Goal: Complete application form

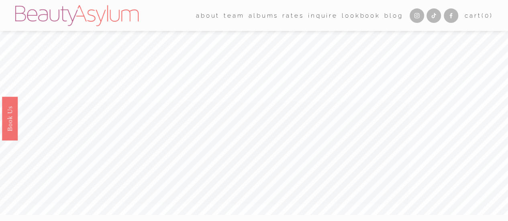
click at [285, 16] on link "Rates" at bounding box center [292, 15] width 21 height 12
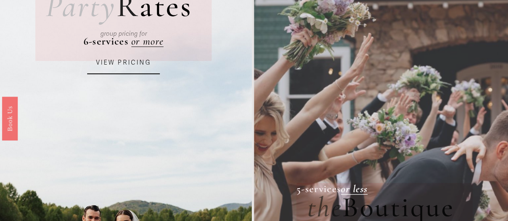
scroll to position [91, 0]
click at [125, 63] on link "VIEW PRICING" at bounding box center [123, 64] width 73 height 22
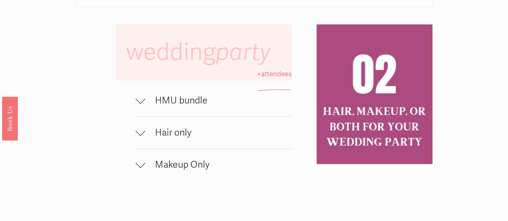
scroll to position [467, 0]
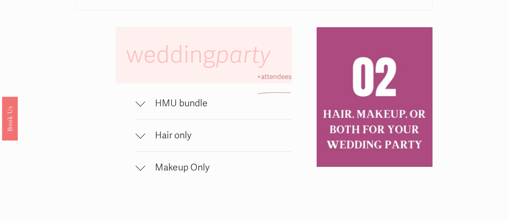
click at [163, 109] on span "HMU bundle" at bounding box center [218, 104] width 147 height 12
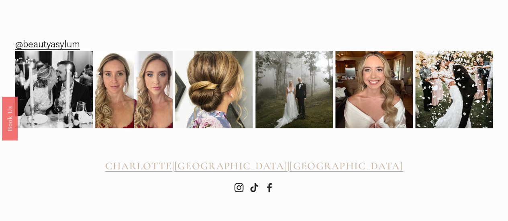
scroll to position [1205, 0]
click at [59, 116] on img at bounding box center [53, 89] width 77 height 77
click at [145, 103] on img at bounding box center [133, 89] width 77 height 77
click at [370, 85] on img at bounding box center [373, 89] width 77 height 77
click at [438, 107] on img at bounding box center [453, 89] width 77 height 97
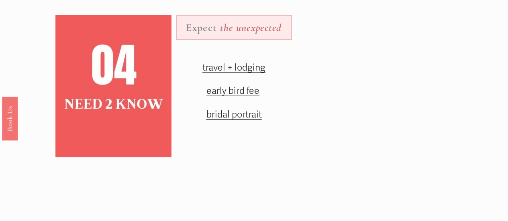
scroll to position [981, 0]
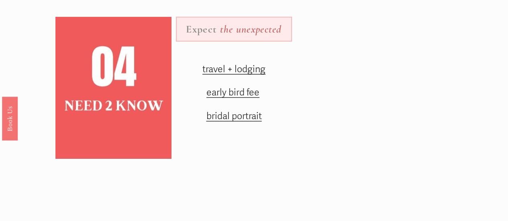
click at [238, 98] on span "early bird fee" at bounding box center [232, 93] width 53 height 12
click at [235, 122] on span "bridal portrait" at bounding box center [233, 116] width 55 height 12
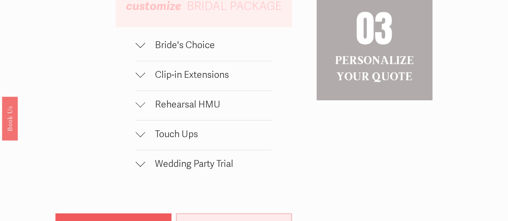
scroll to position [789, 0]
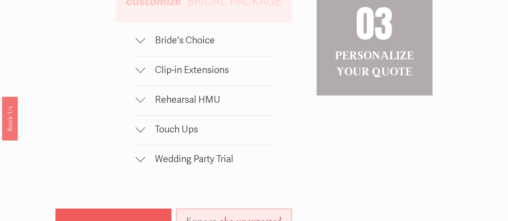
click at [139, 43] on div at bounding box center [141, 39] width 10 height 10
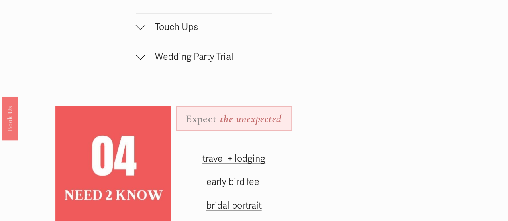
scroll to position [937, 0]
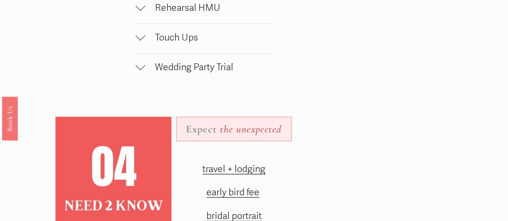
click at [139, 41] on div at bounding box center [141, 36] width 10 height 10
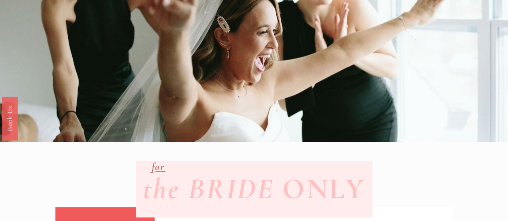
scroll to position [0, 0]
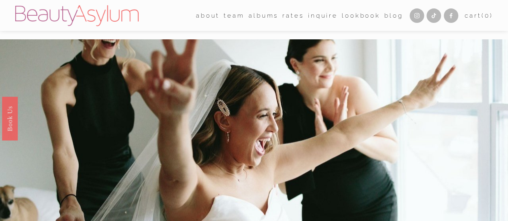
click at [0, 0] on link "Charlotte" at bounding box center [0, 0] width 0 height 0
click at [286, 13] on link "Rates" at bounding box center [292, 15] width 21 height 12
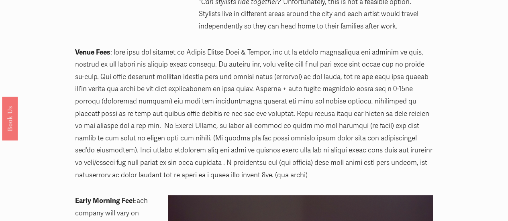
scroll to position [390, 0]
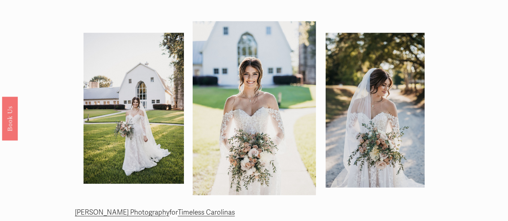
scroll to position [266, 0]
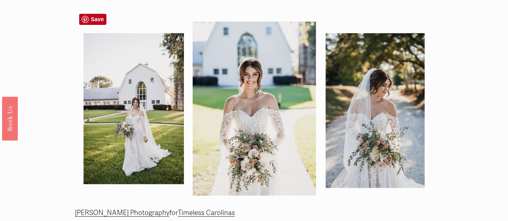
click at [262, 90] on div at bounding box center [254, 104] width 358 height 191
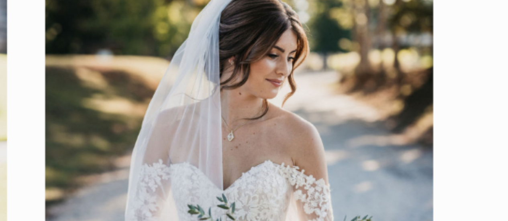
scroll to position [265, 0]
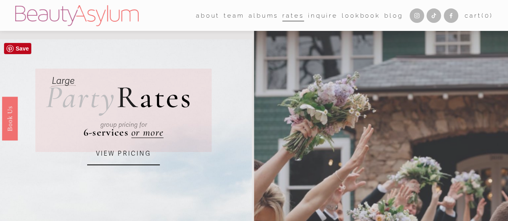
click at [144, 134] on div "group pricing for" at bounding box center [123, 124] width 136 height 25
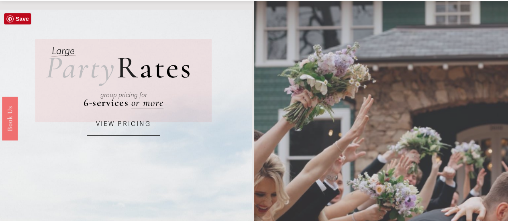
scroll to position [30, 0]
click at [127, 126] on link "VIEW PRICING" at bounding box center [123, 124] width 73 height 22
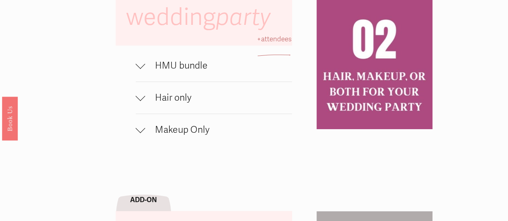
scroll to position [501, 0]
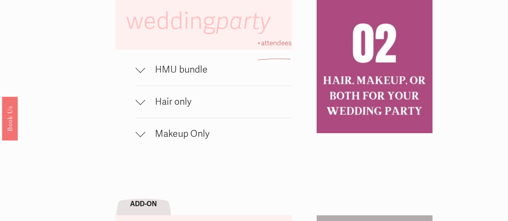
click at [145, 75] on div at bounding box center [141, 70] width 10 height 10
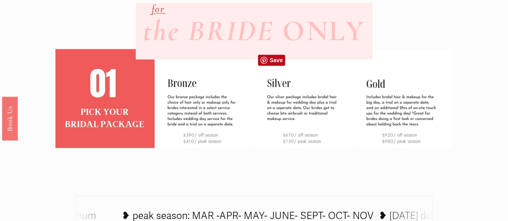
scroll to position [0, 0]
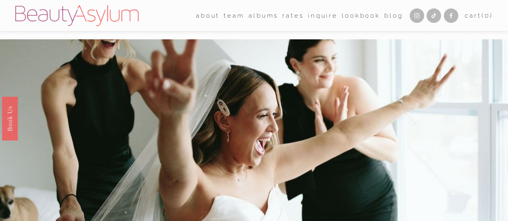
click at [323, 17] on link "Inquire" at bounding box center [323, 15] width 30 height 12
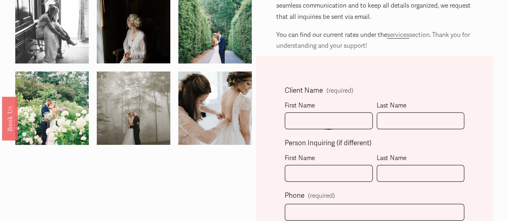
scroll to position [147, 0]
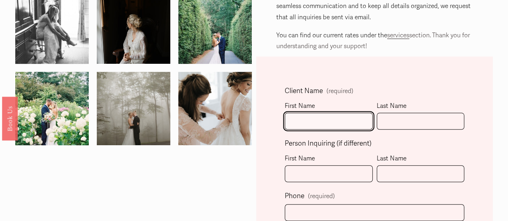
click at [300, 122] on input "First Name" at bounding box center [329, 121] width 88 height 17
type input "nicole"
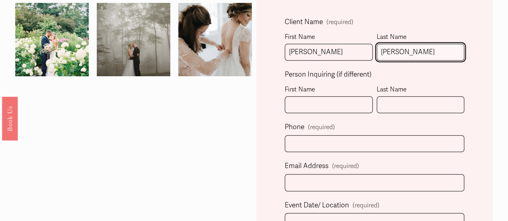
scroll to position [216, 0]
type input "luce"
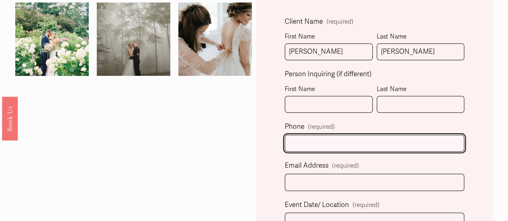
click at [297, 143] on input "text" at bounding box center [375, 143] width 180 height 17
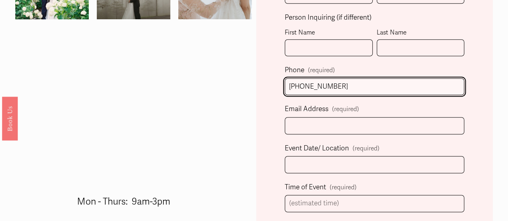
scroll to position [277, 0]
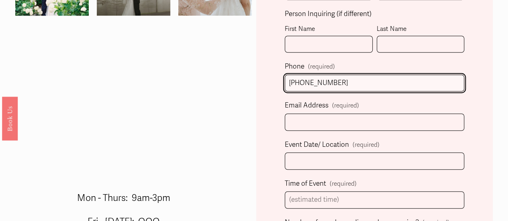
type input "(704) 975-3333"
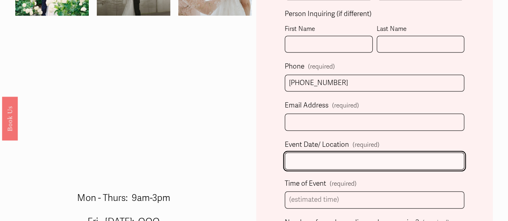
click at [302, 157] on input "Event Date/ Location (required)" at bounding box center [375, 161] width 180 height 17
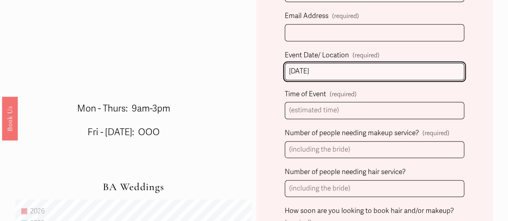
scroll to position [366, 0]
type input "03/21/2025"
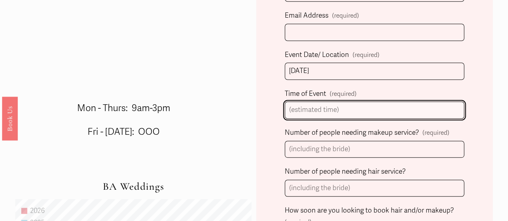
click at [296, 109] on input "Time of Event (required)" at bounding box center [375, 110] width 180 height 17
type input "5"
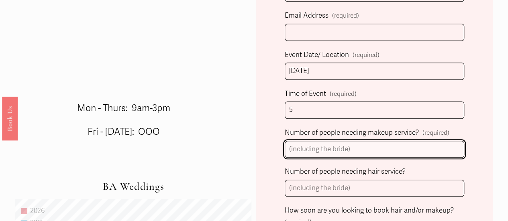
click at [308, 149] on input "Number of people needing makeup service? (required)" at bounding box center [375, 149] width 180 height 17
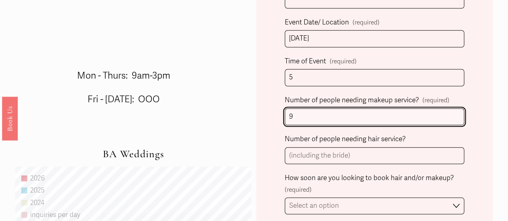
scroll to position [399, 0]
type input "9"
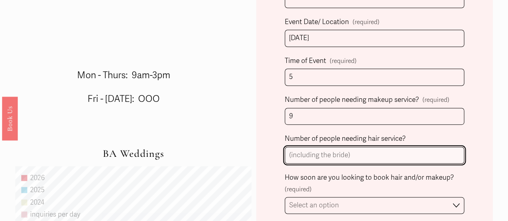
click at [294, 155] on input "Number of people needing hair service?" at bounding box center [375, 155] width 180 height 17
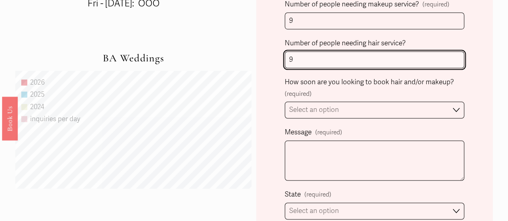
scroll to position [495, 0]
type input "9"
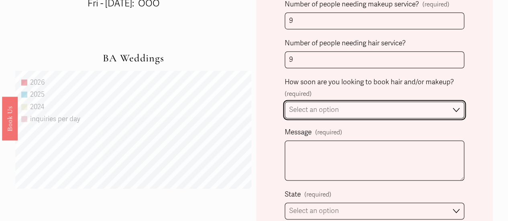
click at [299, 110] on select "Select an option Immediately 1-2 weeks I'm looking for information & not ready …" at bounding box center [375, 110] width 180 height 17
select select "1-2 weeks"
click at [285, 102] on select "Select an option Immediately 1-2 weeks I'm looking for information & not ready …" at bounding box center [375, 110] width 180 height 17
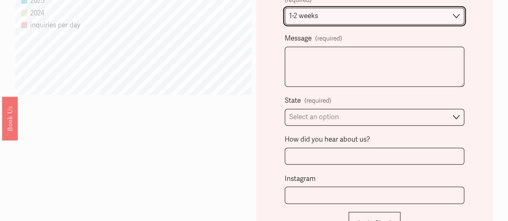
scroll to position [592, 0]
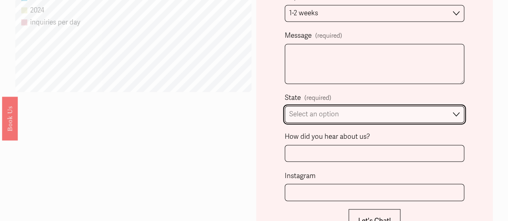
click at [308, 115] on select "Select an option Please Select One Atlanta, GA Charlotte, NC Charleston, SC Des…" at bounding box center [375, 114] width 180 height 17
select select "Charlotte, NC"
click at [285, 106] on select "Select an option Please Select One Atlanta, GA Charlotte, NC Charleston, SC Des…" at bounding box center [375, 114] width 180 height 17
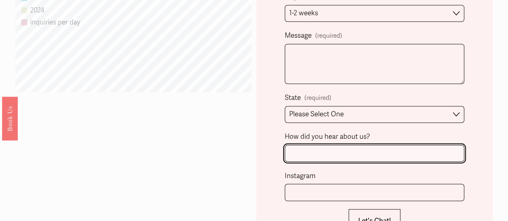
click at [306, 149] on input "How did you hear about us?" at bounding box center [375, 153] width 180 height 17
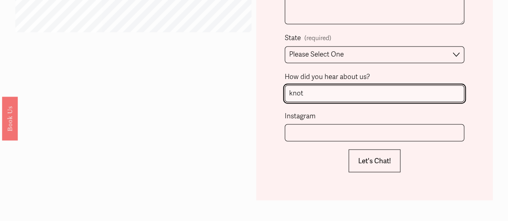
scroll to position [654, 0]
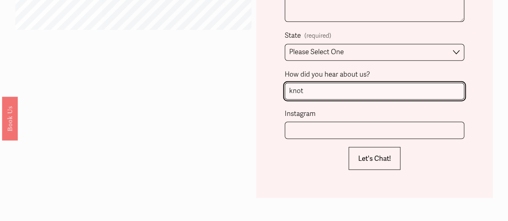
type input "knot"
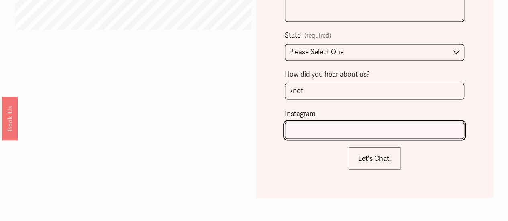
click at [305, 125] on input "Instagram" at bounding box center [375, 130] width 180 height 17
type input "e"
type input "y"
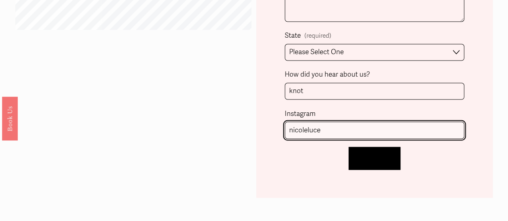
type input "nicoleluce"
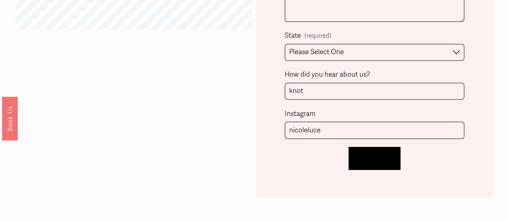
click at [370, 155] on span "Let's Chat!" at bounding box center [374, 158] width 33 height 8
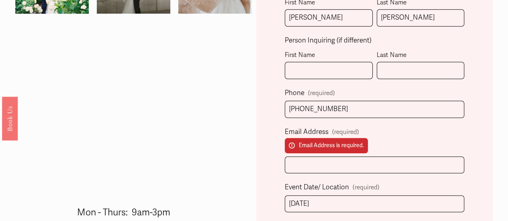
scroll to position [279, 0]
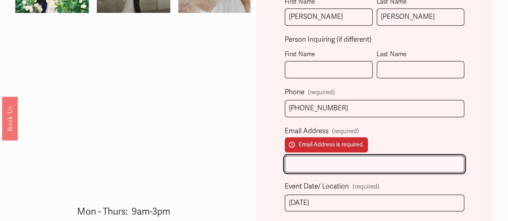
click at [322, 161] on input "Email Address (required) Email Address is required." at bounding box center [375, 164] width 180 height 17
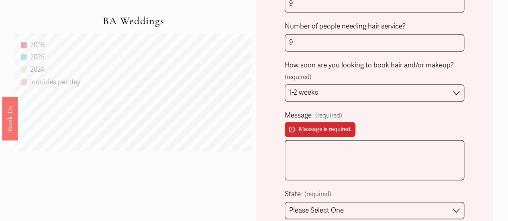
scroll to position [562, 0]
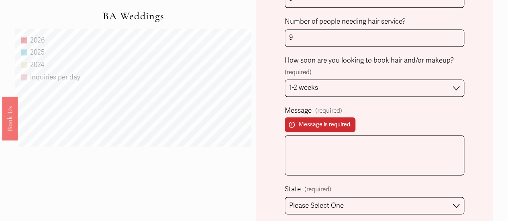
type input "yandahousehold@gmail.com"
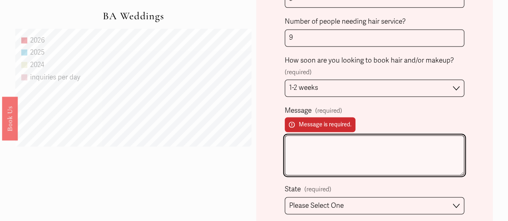
click at [309, 147] on textarea "Message (required) Message is required." at bounding box center [375, 155] width 180 height 40
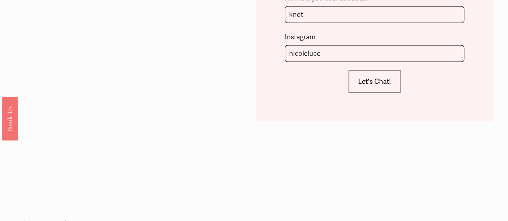
scroll to position [800, 0]
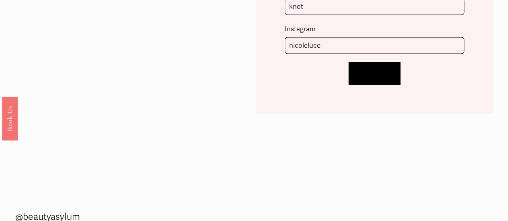
type textarea "grande victorian venue"
click at [366, 71] on span "Let's Chat!" at bounding box center [374, 73] width 33 height 8
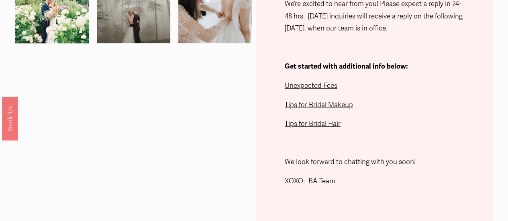
scroll to position [248, 0]
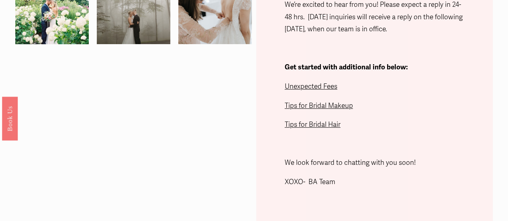
click at [311, 104] on span "Tips for Bridal Makeup" at bounding box center [319, 106] width 68 height 8
click at [310, 124] on span "Tips for Bridal Hair" at bounding box center [313, 124] width 56 height 8
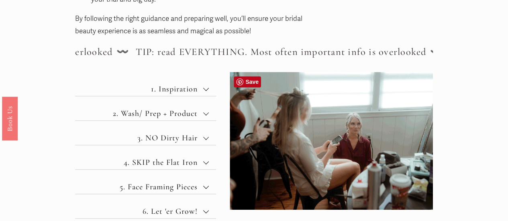
scroll to position [376, 0]
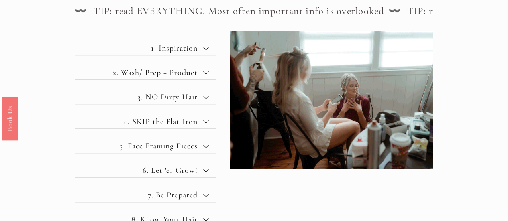
click at [203, 73] on div at bounding box center [206, 73] width 6 height 6
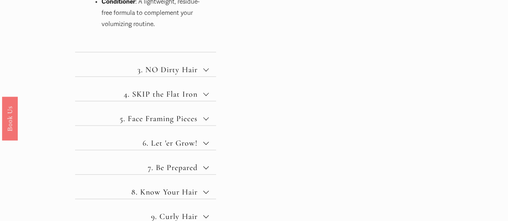
scroll to position [806, 0]
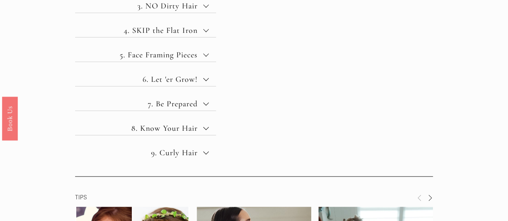
click at [199, 17] on button "4. SKIP the Flat Iron" at bounding box center [145, 25] width 141 height 24
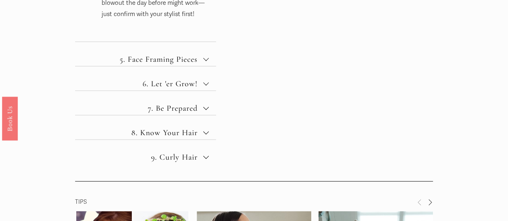
scroll to position [787, 0]
click at [205, 58] on div at bounding box center [206, 59] width 6 height 6
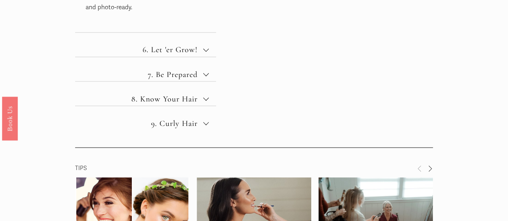
scroll to position [696, 0]
click at [201, 50] on span "6. Let 'er Grow!" at bounding box center [149, 50] width 110 height 10
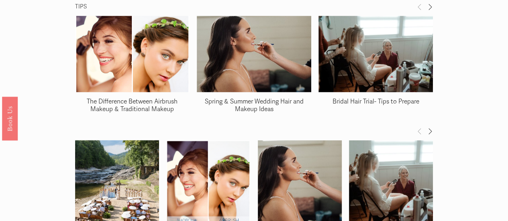
scroll to position [1017, 0]
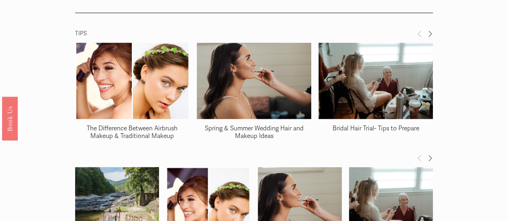
click at [118, 83] on img at bounding box center [132, 81] width 114 height 114
click at [261, 82] on img at bounding box center [254, 81] width 114 height 88
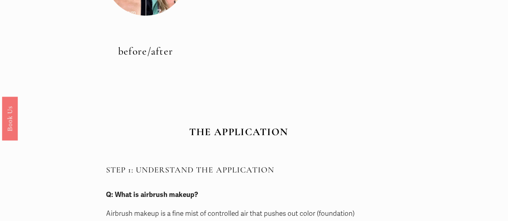
scroll to position [461, 0]
